Goal: Transaction & Acquisition: Purchase product/service

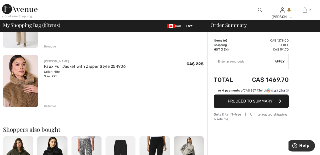
scroll to position [314, 0]
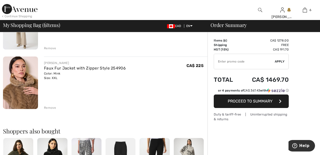
click at [54, 107] on div "Remove" at bounding box center [50, 108] width 12 height 5
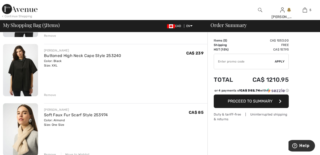
scroll to position [91, 0]
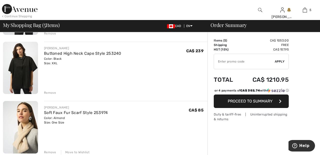
click at [51, 93] on div "Remove" at bounding box center [50, 93] width 12 height 5
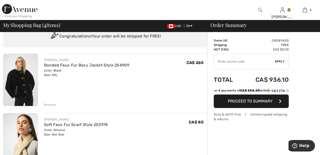
scroll to position [20, 0]
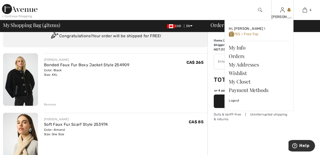
click at [280, 13] on img at bounding box center [282, 10] width 4 height 6
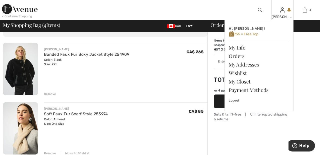
scroll to position [44, 0]
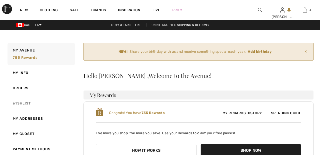
click at [26, 103] on link "Wishlist" at bounding box center [41, 103] width 69 height 15
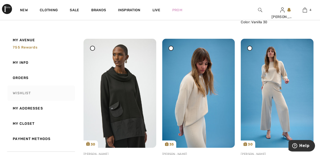
scroll to position [237, 0]
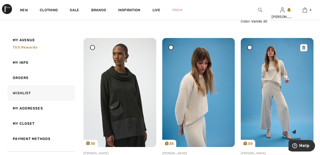
click at [287, 121] on img at bounding box center [277, 92] width 73 height 109
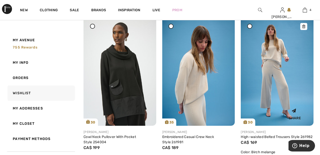
scroll to position [261, 0]
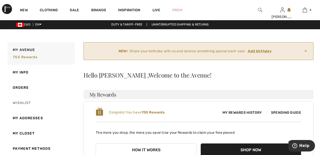
click at [29, 103] on link "Wishlist" at bounding box center [41, 102] width 69 height 15
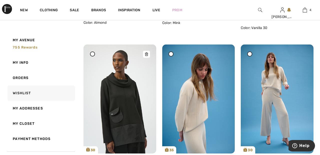
click at [130, 109] on img at bounding box center [120, 99] width 73 height 109
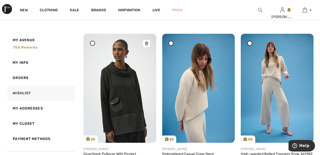
scroll to position [254, 0]
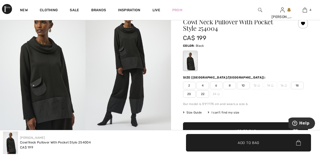
scroll to position [48, 0]
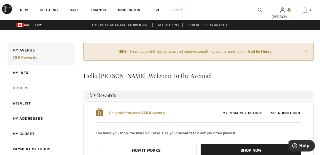
click at [23, 86] on link "Orders" at bounding box center [41, 88] width 69 height 15
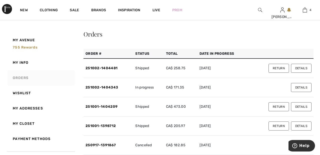
scroll to position [42, 0]
click at [307, 87] on button "Details" at bounding box center [301, 87] width 21 height 9
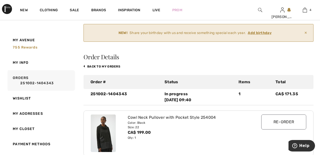
scroll to position [0, 0]
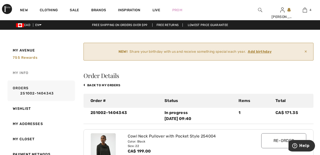
click at [24, 73] on link "My Info" at bounding box center [41, 72] width 69 height 15
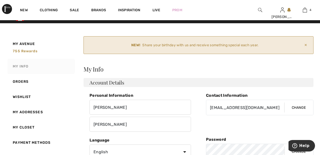
scroll to position [6, 0]
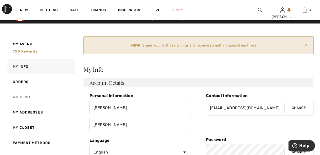
click at [28, 96] on link "Wishlist" at bounding box center [41, 97] width 69 height 15
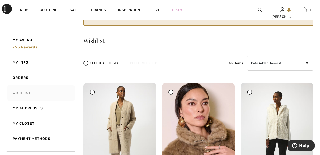
scroll to position [0, 0]
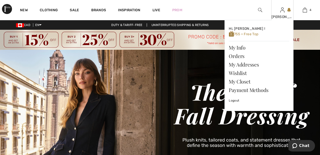
click at [282, 13] on img at bounding box center [282, 10] width 4 height 6
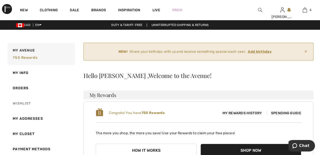
click at [24, 103] on link "Wishlist" at bounding box center [41, 103] width 69 height 15
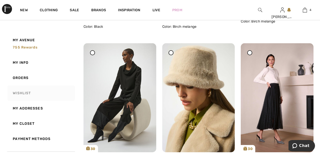
scroll to position [389, 0]
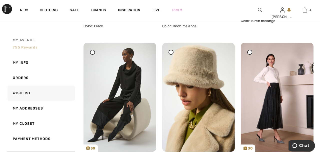
click at [34, 48] on span "755 rewards" at bounding box center [25, 47] width 25 height 4
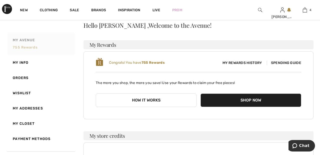
scroll to position [50, 0]
click at [301, 62] on span "Spending Guide" at bounding box center [284, 63] width 35 height 4
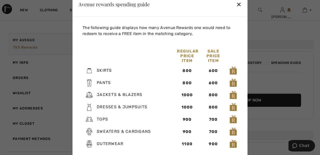
click at [238, 5] on div "✕" at bounding box center [238, 4] width 5 height 11
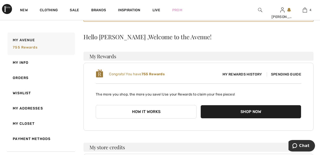
scroll to position [0, 0]
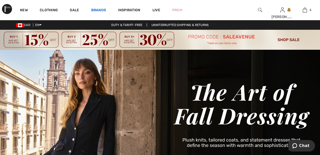
click at [99, 11] on link "Brands" at bounding box center [98, 10] width 15 height 5
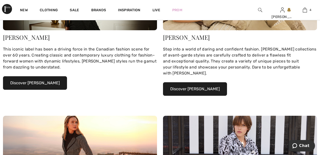
scroll to position [132, 0]
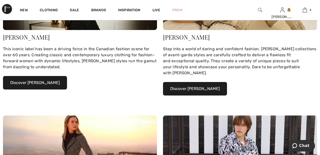
click at [52, 84] on button "Discover Joseph Ribkoff" at bounding box center [35, 83] width 64 height 14
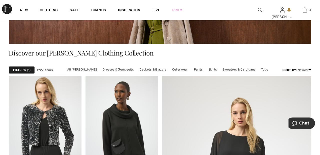
scroll to position [109, 0]
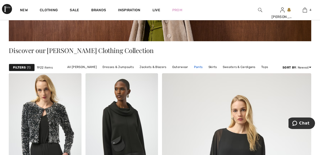
click at [197, 67] on link "Pants" at bounding box center [199, 67] width 14 height 7
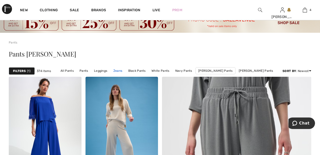
click at [125, 71] on link "Jeans" at bounding box center [118, 71] width 14 height 7
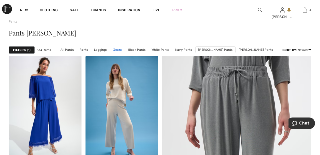
scroll to position [41, 0]
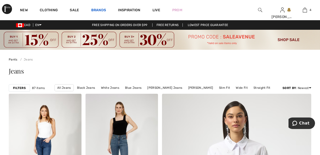
click at [102, 10] on link "Brands" at bounding box center [98, 10] width 15 height 5
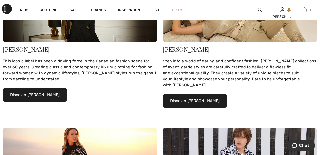
scroll to position [120, 0]
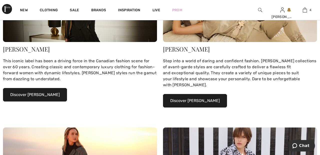
click at [50, 93] on button "Discover Joseph Ribkoff" at bounding box center [35, 95] width 64 height 14
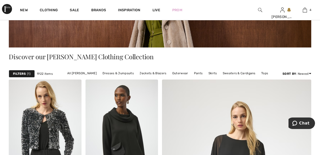
scroll to position [104, 0]
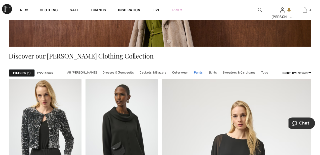
click at [196, 72] on link "Pants" at bounding box center [199, 72] width 14 height 7
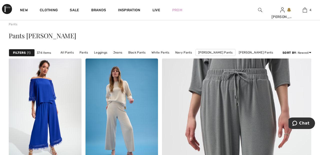
scroll to position [35, 0]
click at [124, 52] on link "Jeans" at bounding box center [118, 52] width 14 height 7
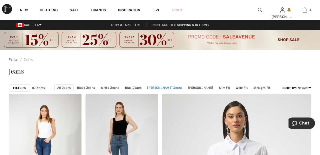
click at [165, 86] on link "[PERSON_NAME] Jeans" at bounding box center [165, 88] width 40 height 7
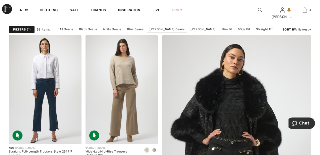
scroll to position [57, 0]
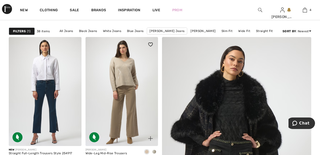
click at [126, 83] on img at bounding box center [122, 91] width 73 height 109
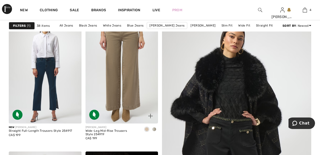
scroll to position [81, 0]
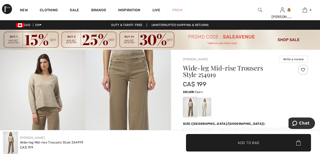
click at [206, 112] on div at bounding box center [204, 107] width 13 height 19
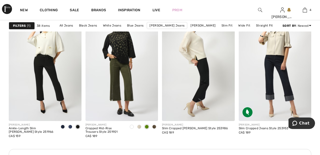
scroll to position [498, 0]
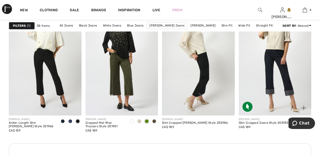
click at [291, 67] on img at bounding box center [275, 61] width 73 height 109
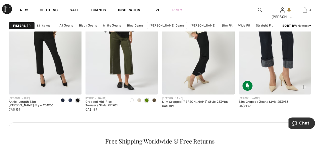
scroll to position [522, 0]
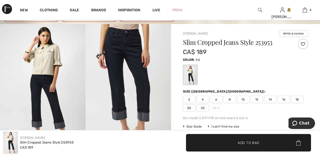
scroll to position [27, 0]
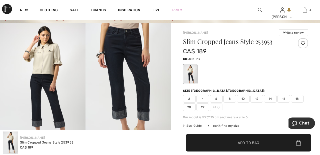
click at [302, 44] on div at bounding box center [303, 43] width 10 height 10
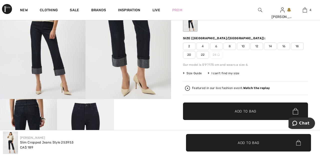
scroll to position [80, 0]
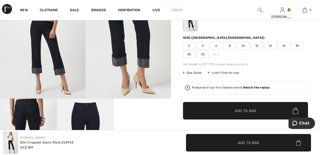
click at [191, 55] on span "20" at bounding box center [189, 55] width 13 height 8
click at [243, 110] on span "Add to Bag" at bounding box center [246, 110] width 22 height 5
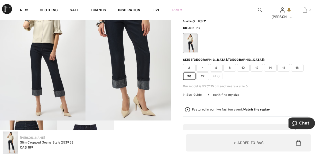
scroll to position [57, 0]
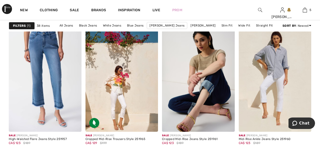
scroll to position [944, 0]
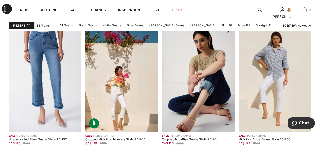
click at [221, 113] on div at bounding box center [224, 122] width 21 height 21
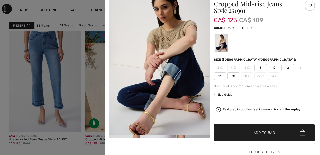
scroll to position [0, 0]
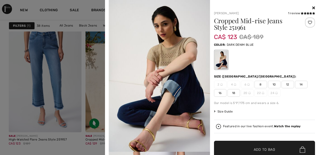
click at [314, 7] on icon at bounding box center [313, 8] width 3 height 4
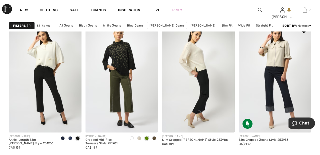
click at [272, 89] on img at bounding box center [275, 78] width 73 height 109
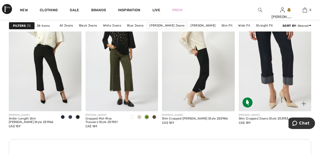
scroll to position [505, 0]
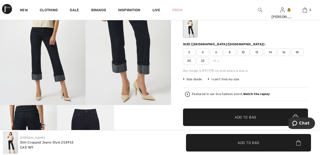
click at [262, 93] on strong "Watch the replay" at bounding box center [256, 94] width 27 height 4
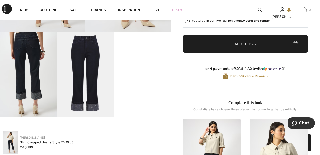
scroll to position [147, 0]
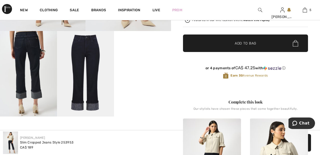
click at [146, 60] on video "Your browser does not support the video tag." at bounding box center [142, 45] width 57 height 29
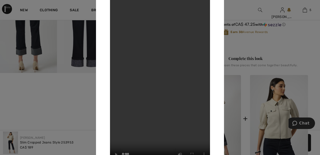
scroll to position [192, 0]
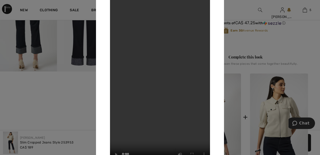
click at [298, 43] on div at bounding box center [160, 77] width 320 height 155
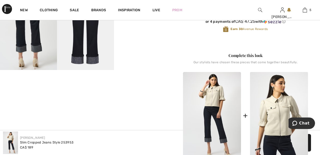
scroll to position [0, 0]
